Goal: Find specific page/section: Find specific page/section

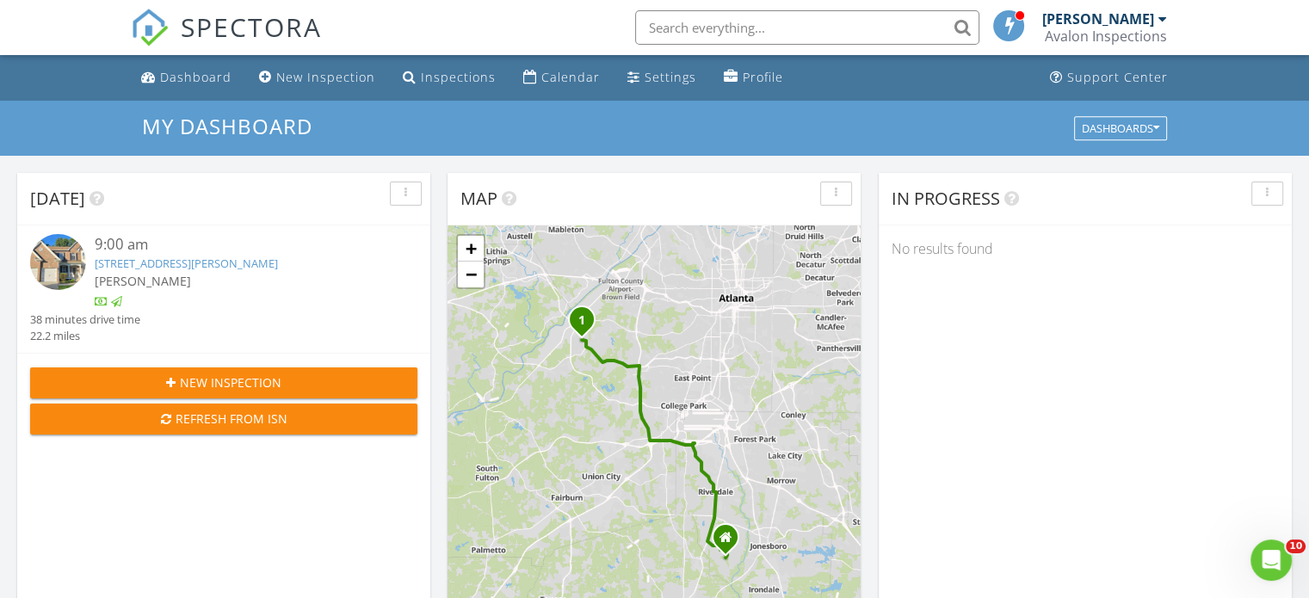
scroll to position [1592, 1335]
click at [205, 77] on div "Dashboard" at bounding box center [195, 77] width 71 height 16
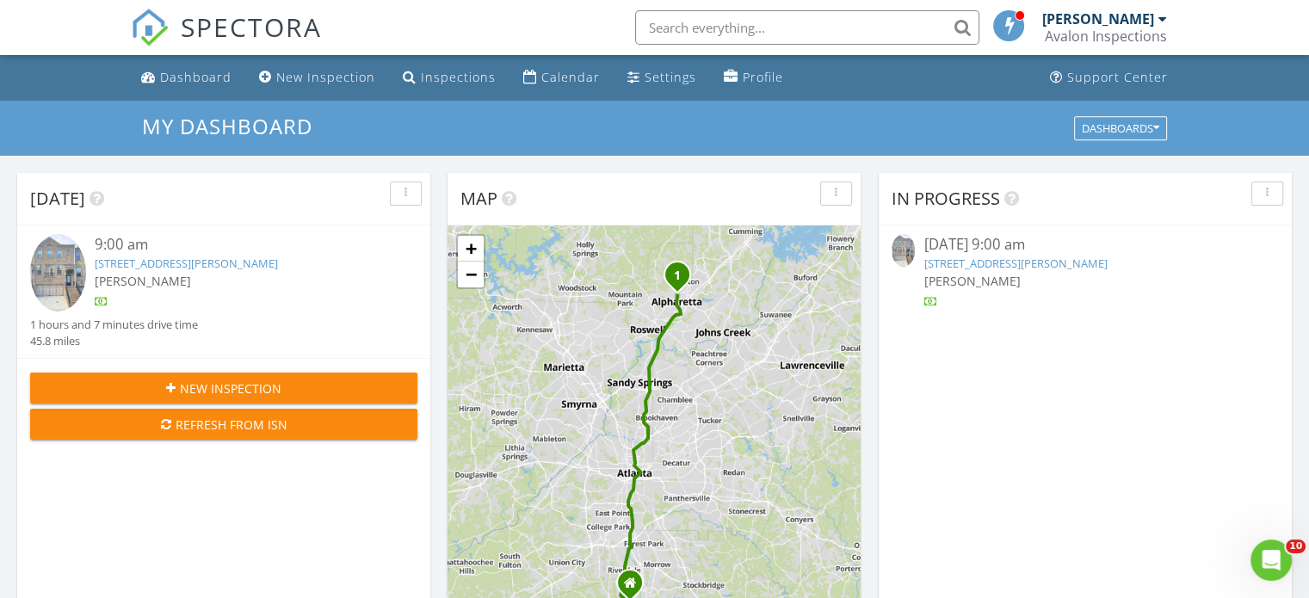
click at [72, 268] on img at bounding box center [58, 272] width 56 height 77
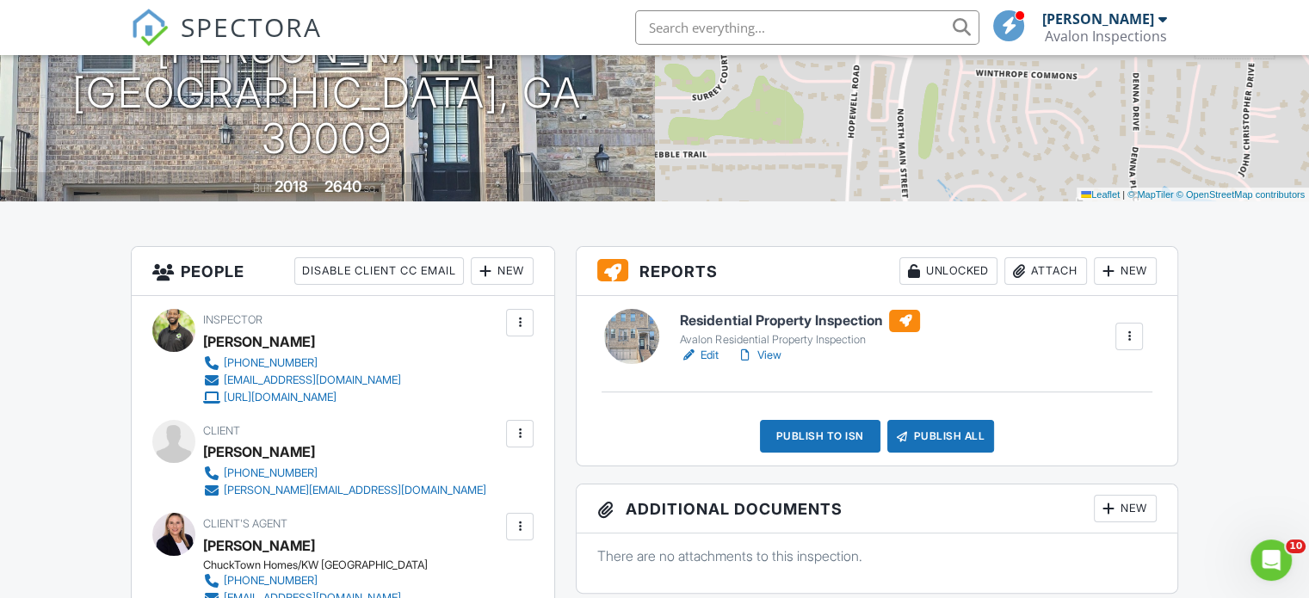
click at [774, 355] on link "View" at bounding box center [758, 355] width 45 height 17
